Goal: Task Accomplishment & Management: Use online tool/utility

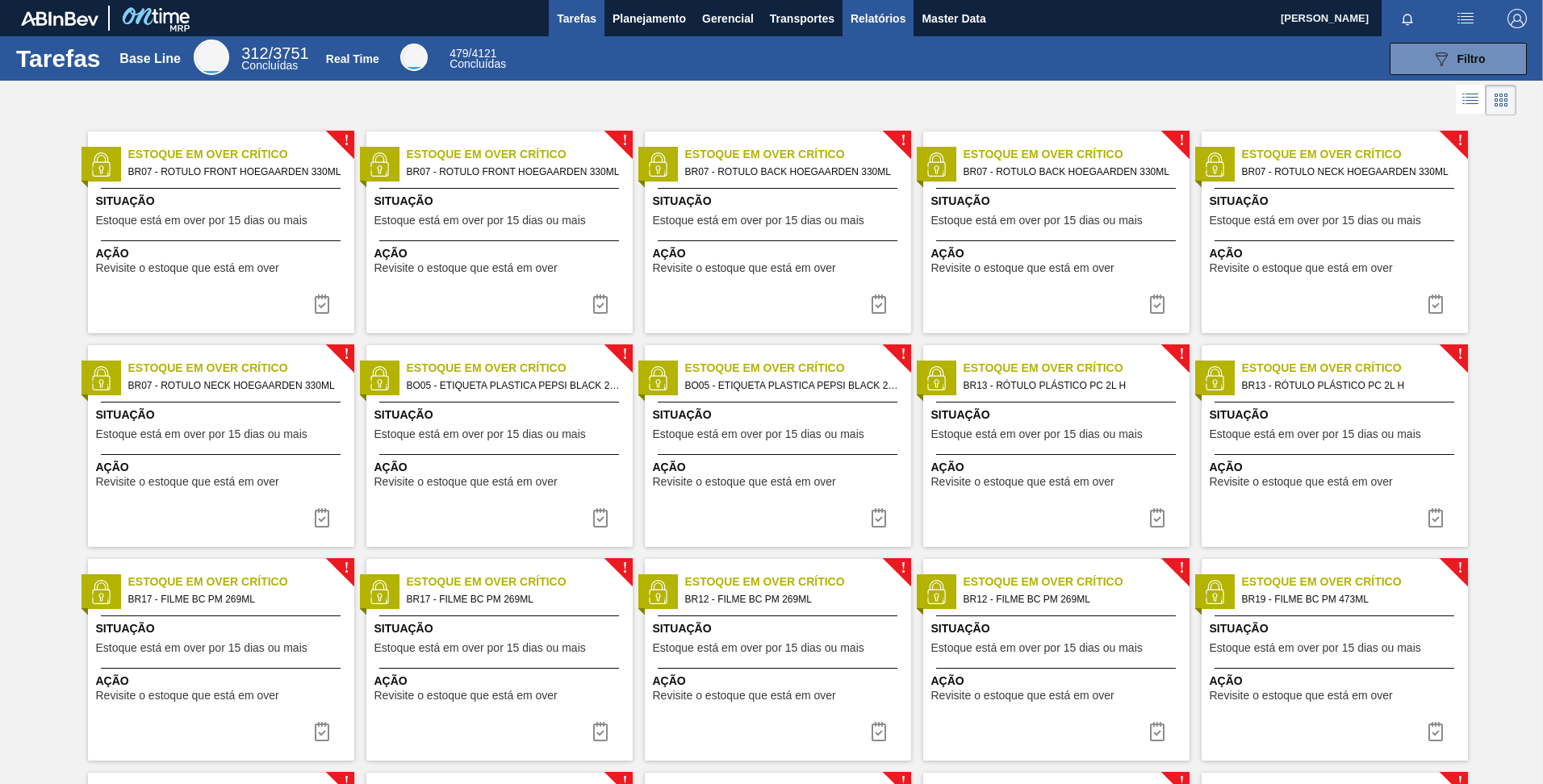
click at [891, 22] on span "Relatórios" at bounding box center [878, 18] width 55 height 19
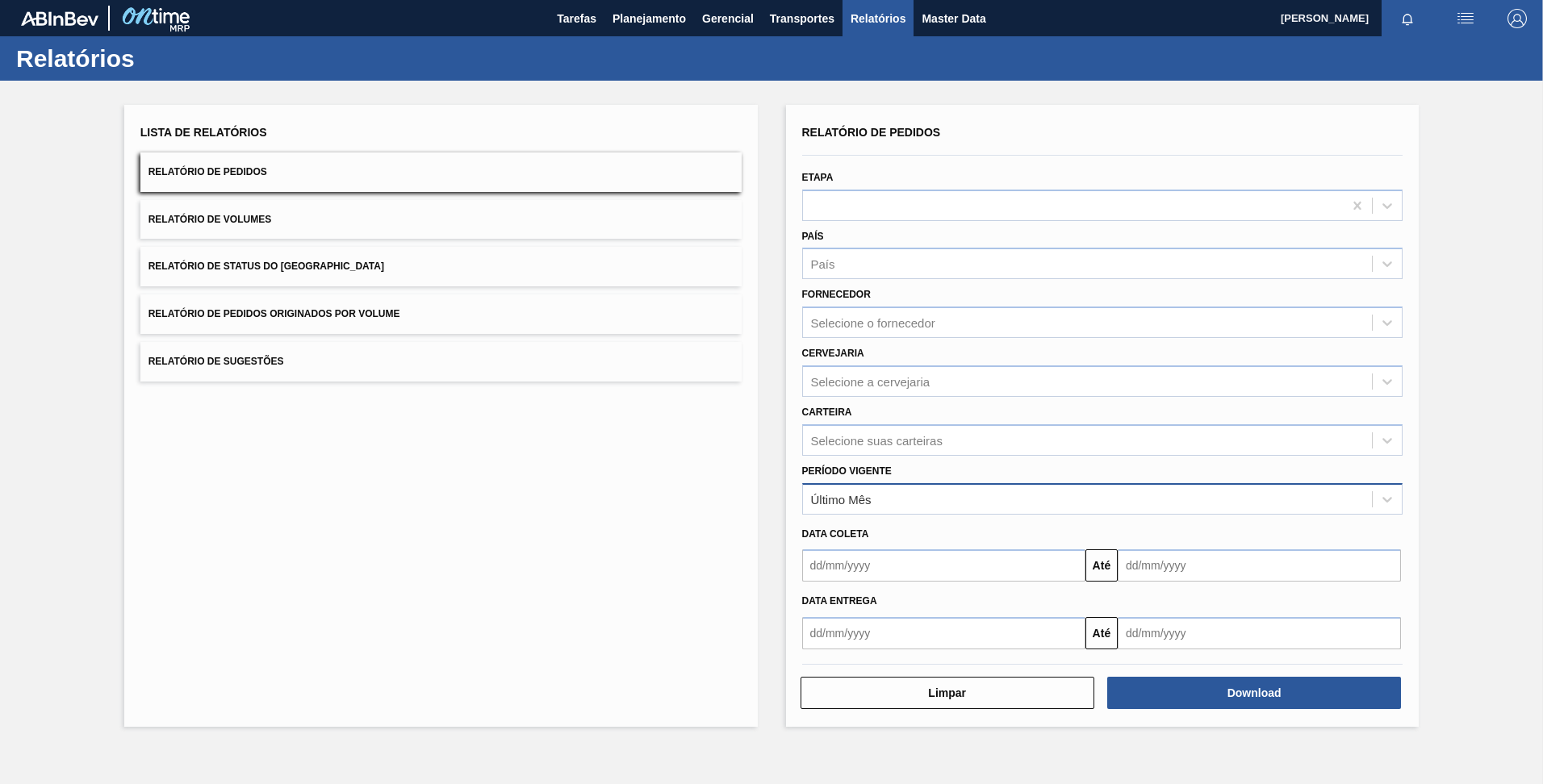
click at [921, 495] on div "Último Mês" at bounding box center [1088, 498] width 570 height 24
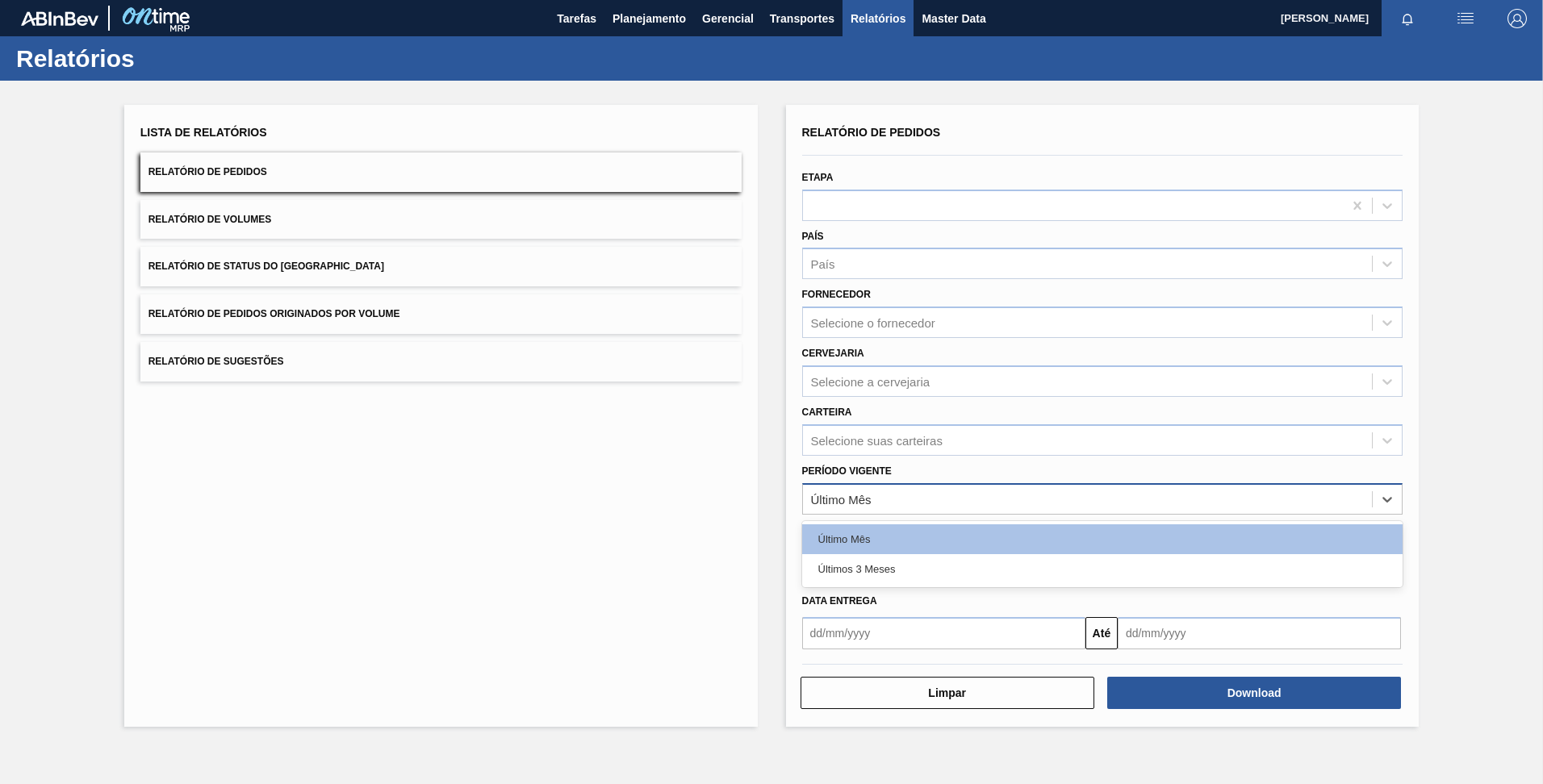
click at [922, 495] on div "Último Mês" at bounding box center [1088, 498] width 570 height 24
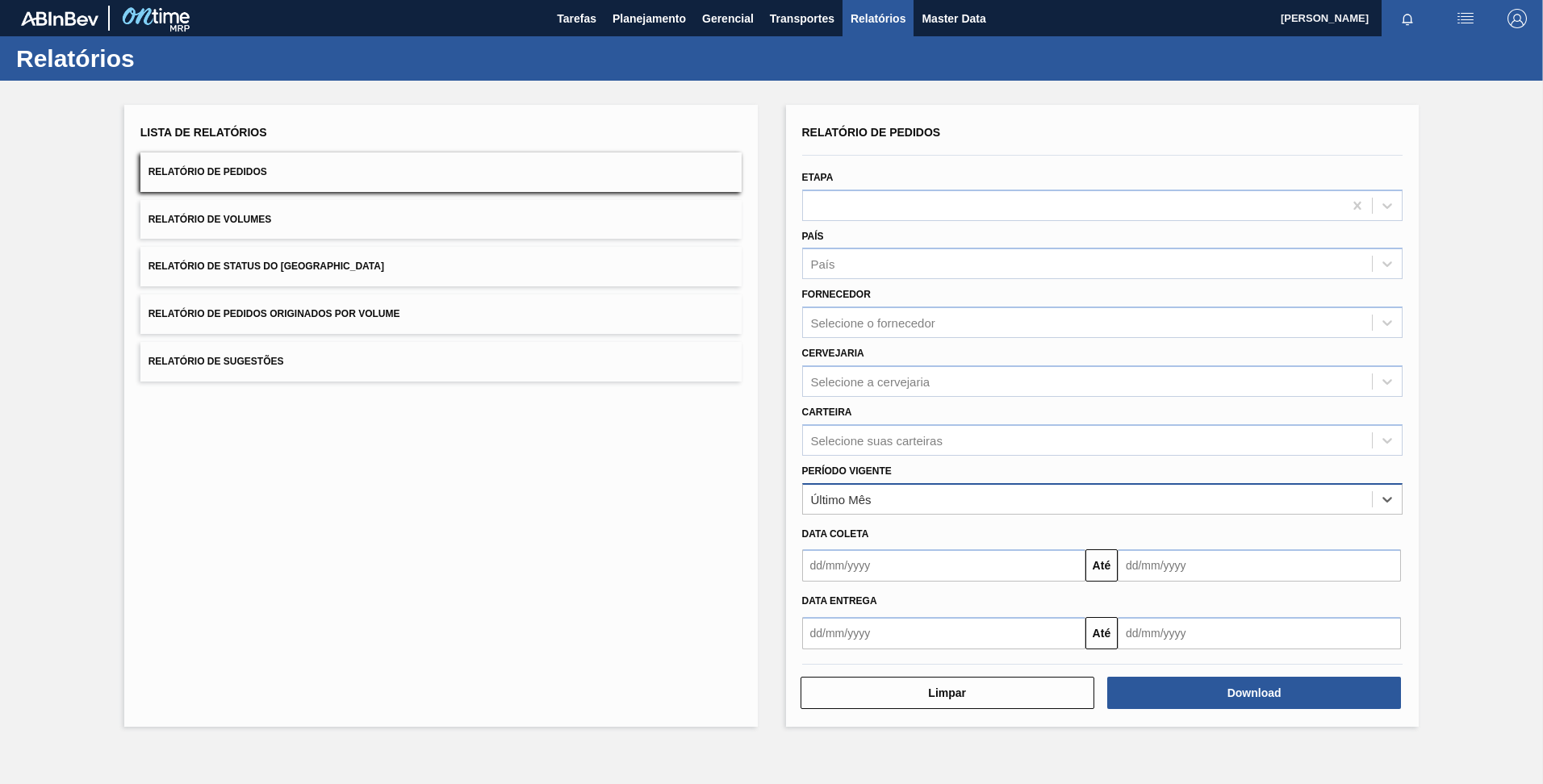
click at [922, 495] on div "Último Mês" at bounding box center [1088, 498] width 570 height 24
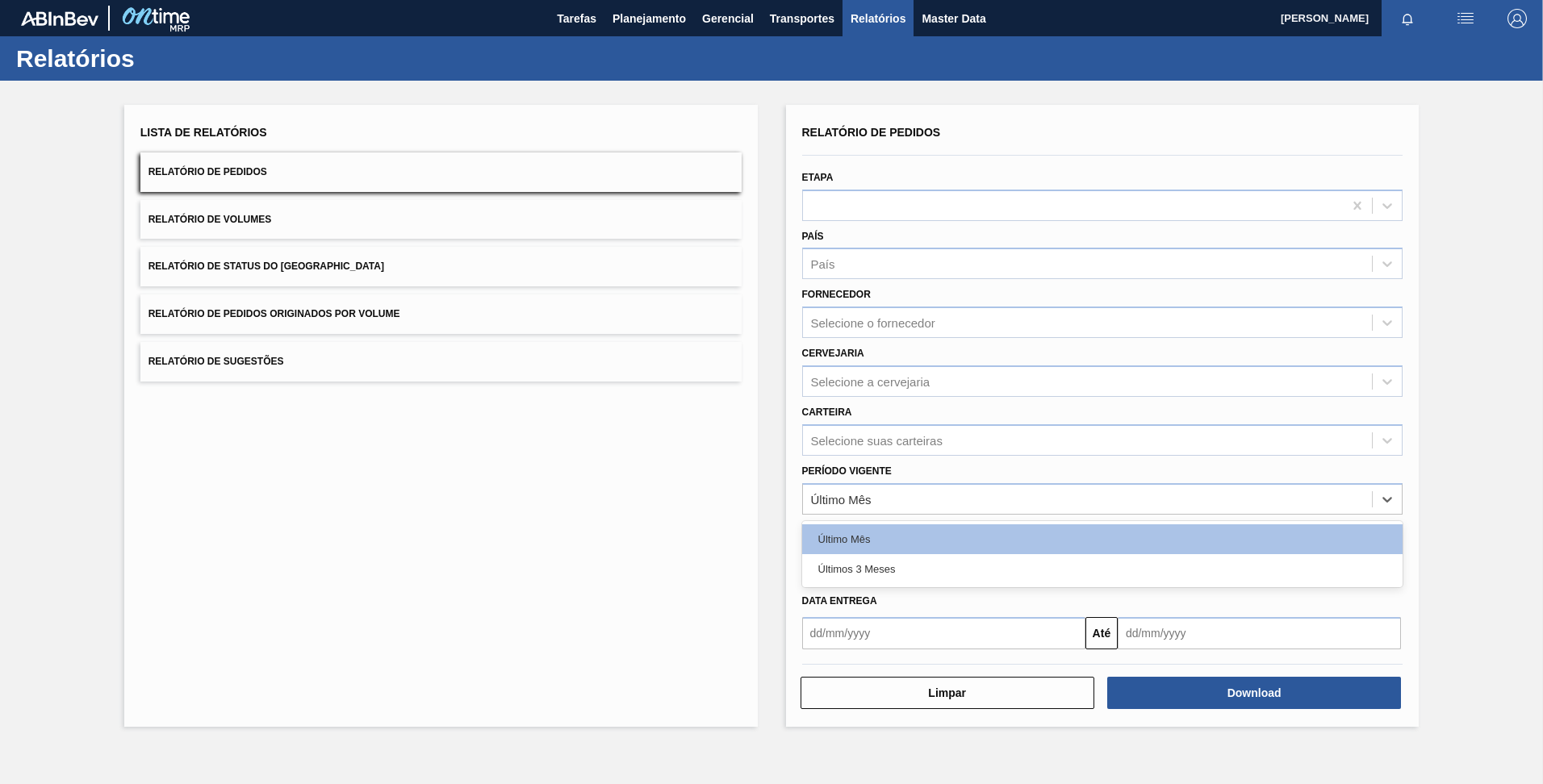
drag, startPoint x: 716, startPoint y: 550, endPoint x: 750, endPoint y: 551, distance: 34.0
click at [717, 551] on div "Lista de Relatórios Relatório de Pedidos Relatório de Volumes Relatório de Stat…" at bounding box center [441, 416] width 634 height 622
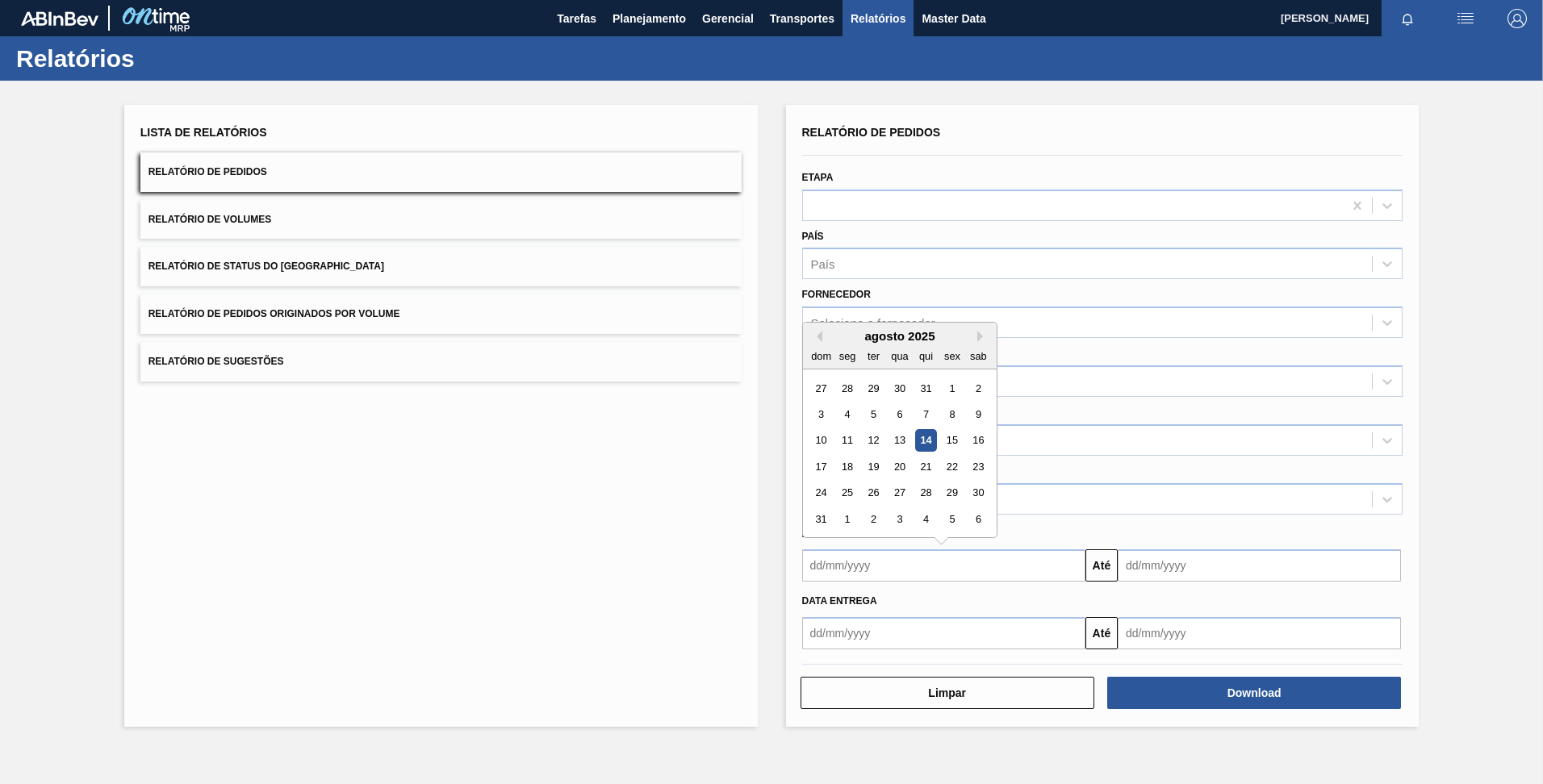
drag, startPoint x: 908, startPoint y: 553, endPoint x: 903, endPoint y: 564, distance: 12.1
click at [907, 555] on input "text" at bounding box center [943, 566] width 283 height 32
click at [830, 340] on div "agosto 2025" at bounding box center [900, 336] width 194 height 14
click at [816, 339] on button "Previous Month" at bounding box center [817, 337] width 11 height 11
click at [816, 340] on button "Previous Month" at bounding box center [817, 337] width 11 height 11
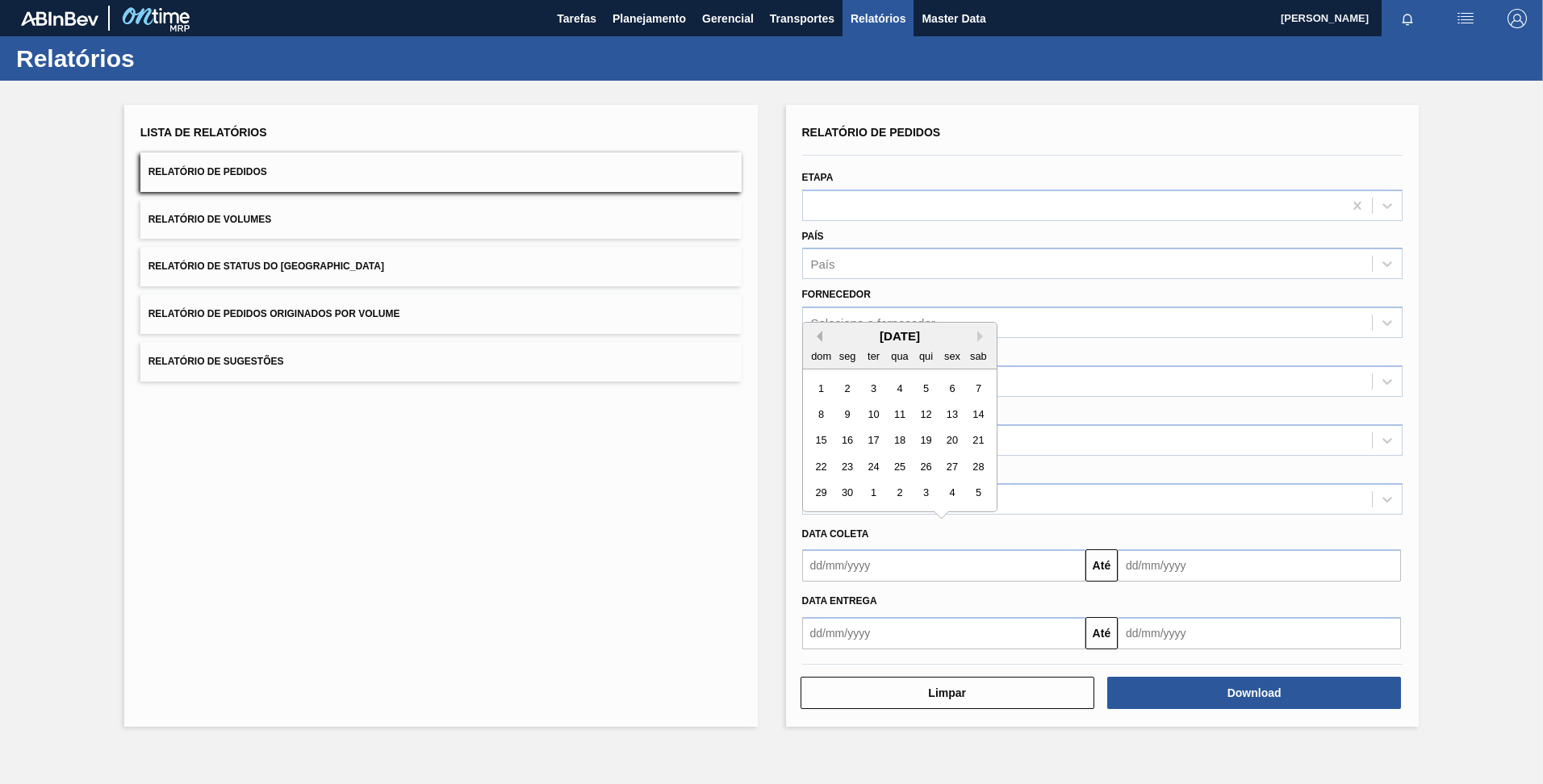
click at [816, 340] on button "Previous Month" at bounding box center [817, 337] width 11 height 11
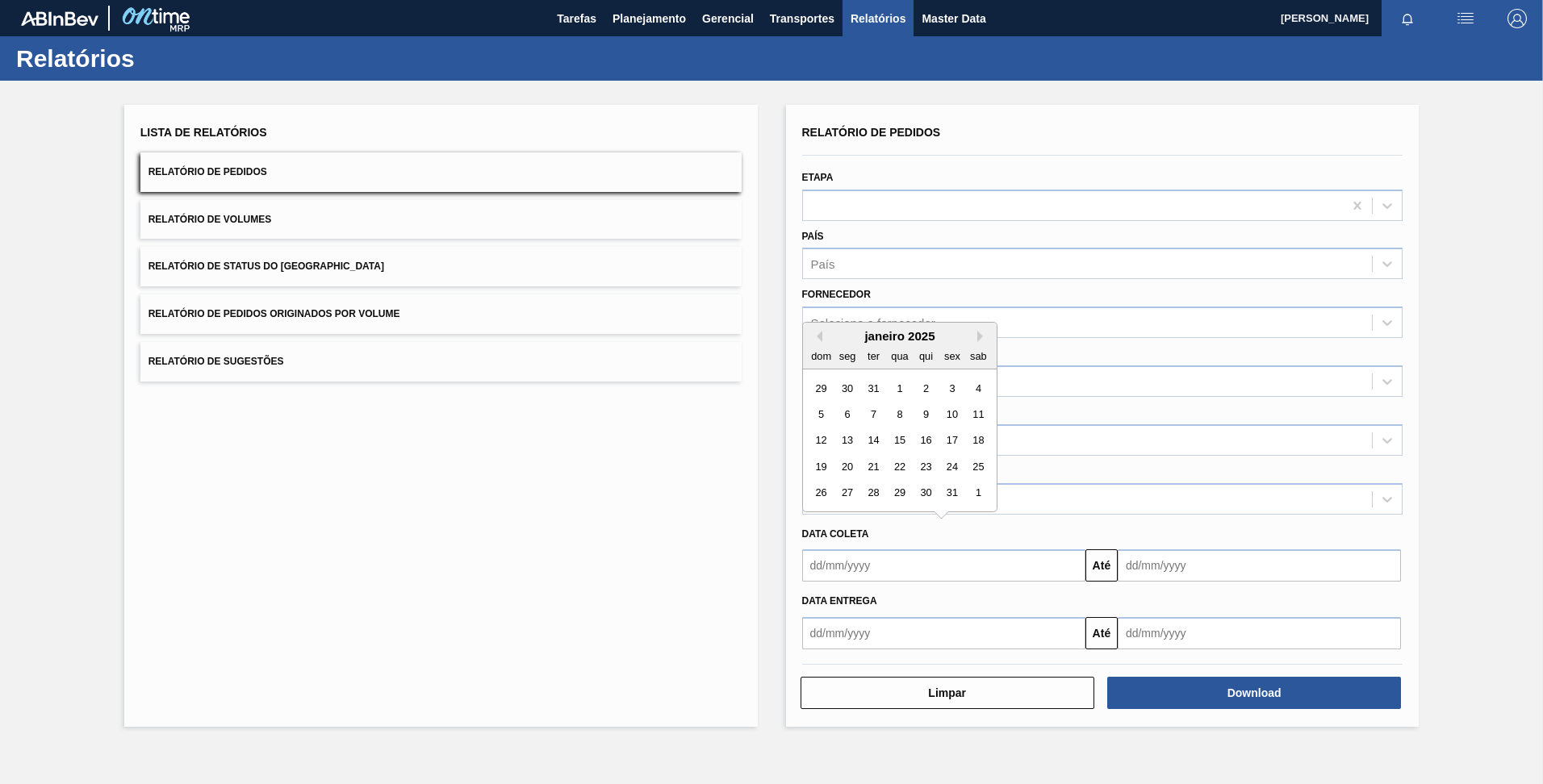
click at [816, 342] on div "Previous Month Next Month [DATE] dom seg ter qua qui sex sab 29 30 31 1 2 3 4 5…" at bounding box center [900, 416] width 195 height 190
click at [894, 391] on div "1" at bounding box center [899, 388] width 22 height 22
type input "[DATE]"
